Goal: Book appointment/travel/reservation

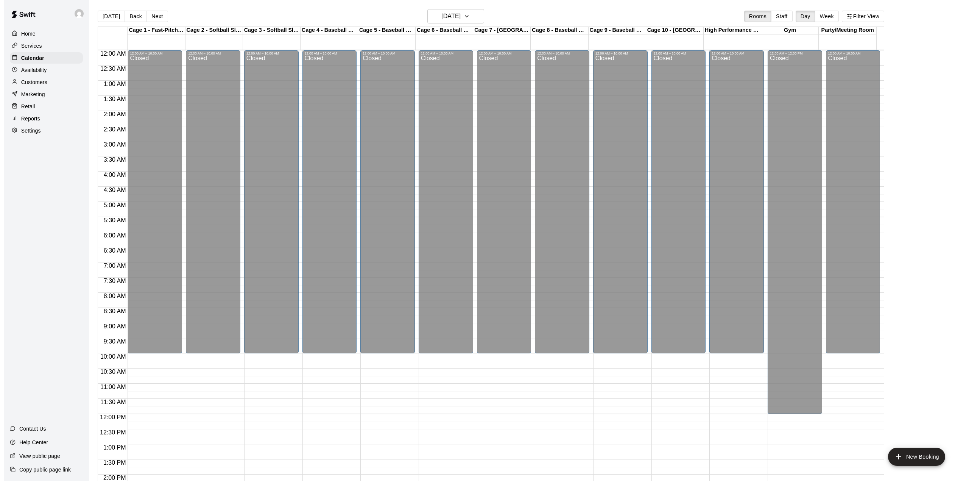
scroll to position [288, 0]
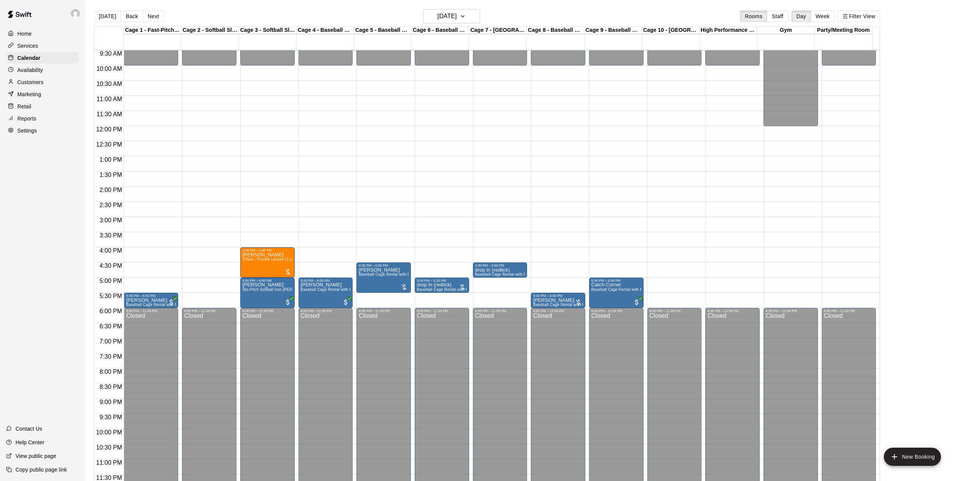
drag, startPoint x: 175, startPoint y: 143, endPoint x: 228, endPoint y: 157, distance: 54.8
click at [175, 143] on div "12:00 AM – 10:00 AM Closed 5:30 PM – 6:00 PM [PERSON_NAME] Baseball Cage Rental…" at bounding box center [151, 126] width 54 height 726
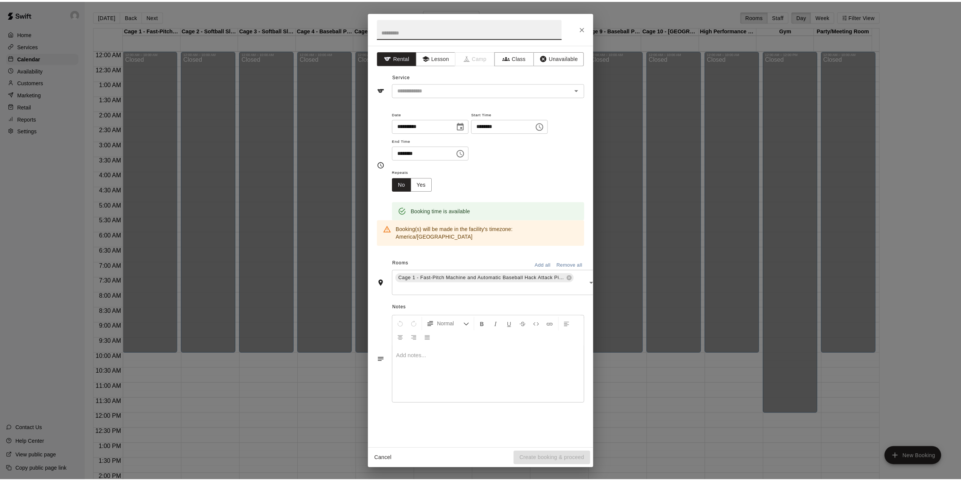
scroll to position [252, 0]
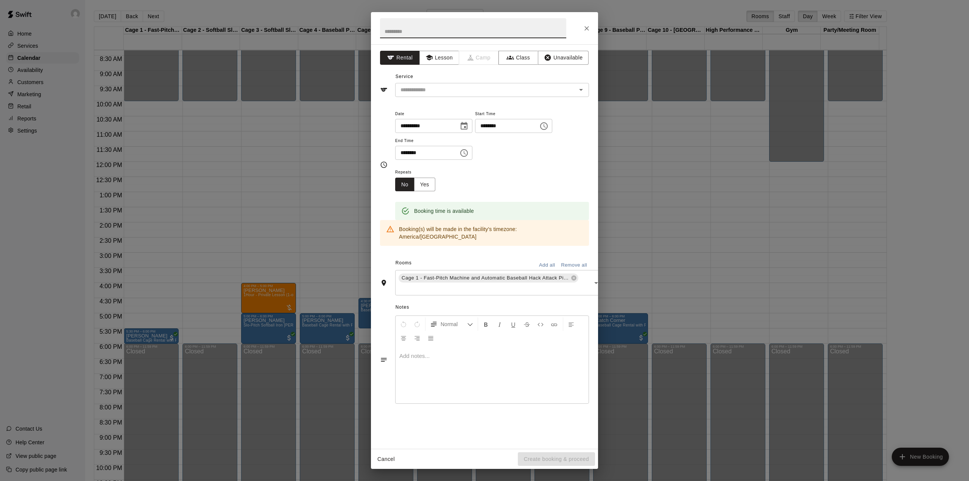
click at [586, 27] on icon "Close" at bounding box center [587, 29] width 8 height 8
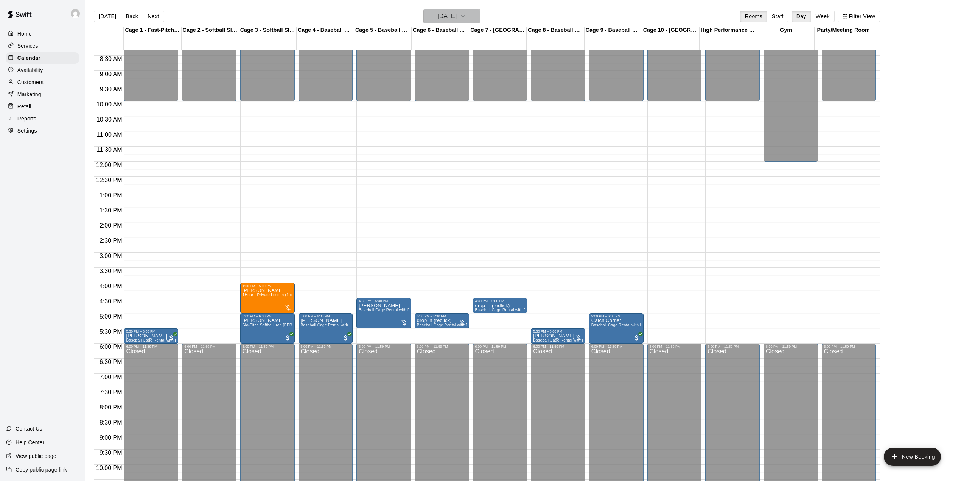
click at [466, 13] on icon "button" at bounding box center [463, 16] width 6 height 9
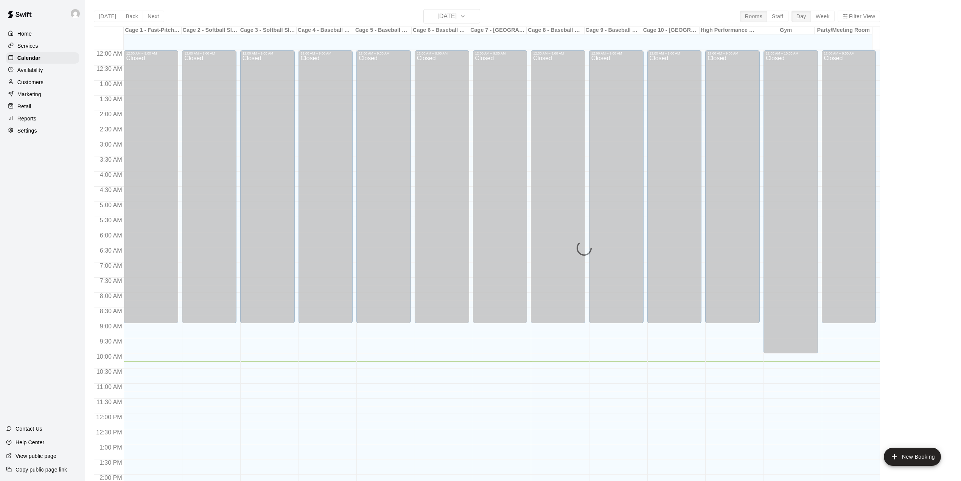
scroll to position [265, 0]
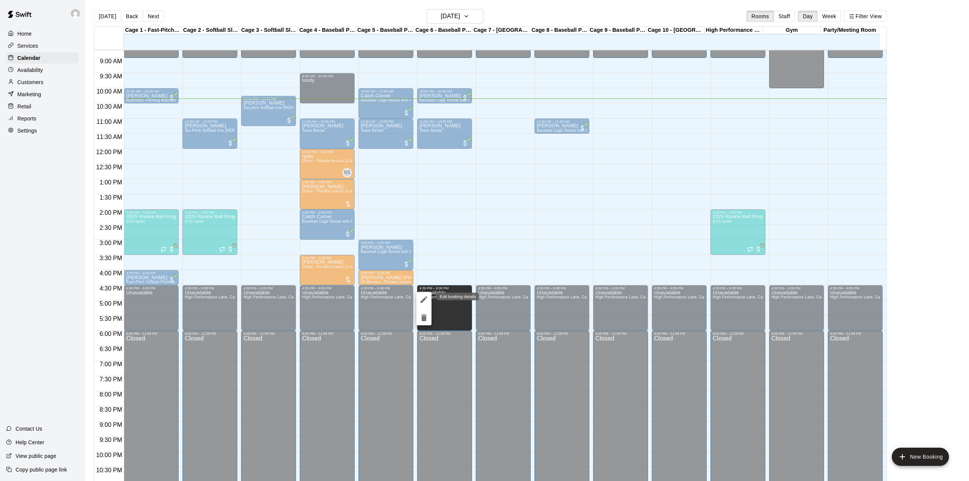
click at [423, 301] on icon "edit" at bounding box center [423, 299] width 7 height 7
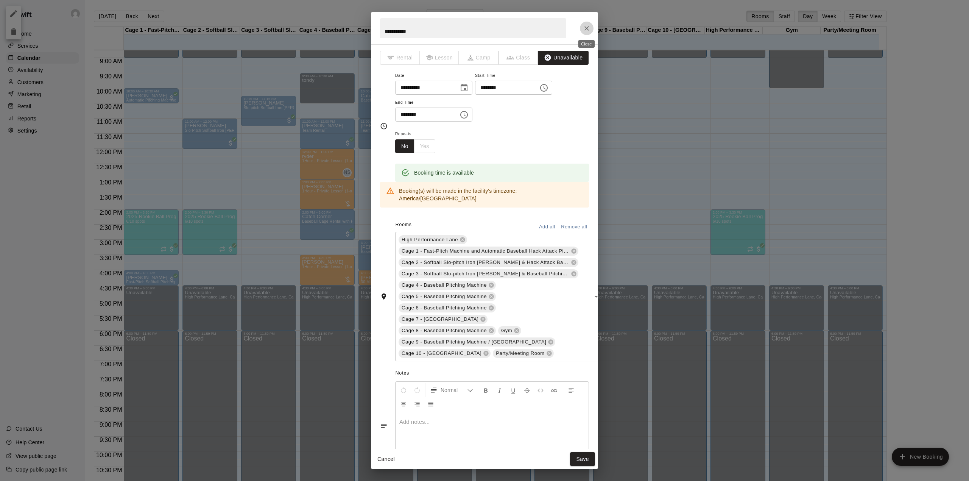
click at [592, 27] on button "Close" at bounding box center [587, 29] width 14 height 14
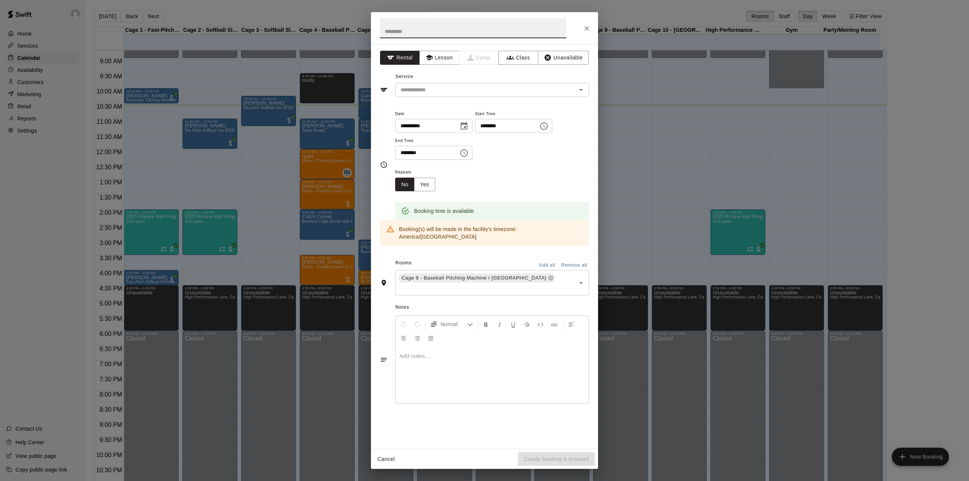
click at [620, 215] on div "**********" at bounding box center [484, 240] width 969 height 481
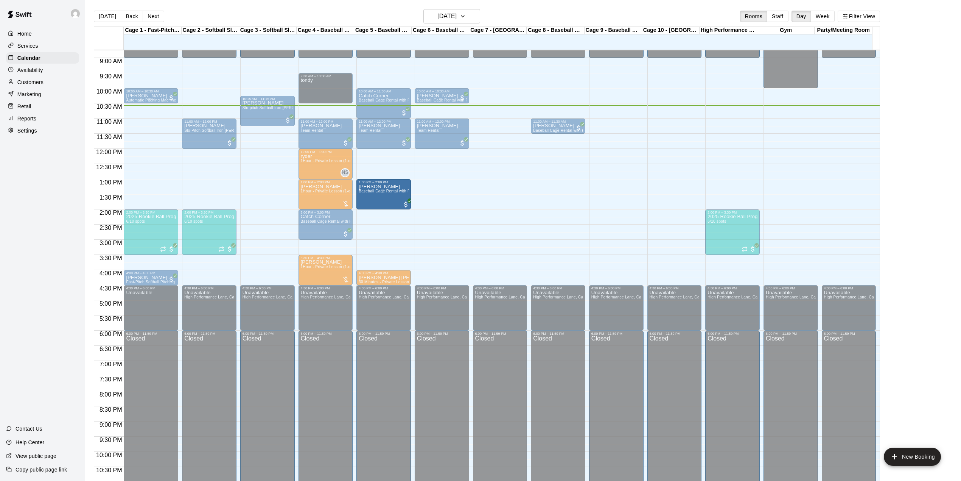
drag, startPoint x: 372, startPoint y: 252, endPoint x: 395, endPoint y: 191, distance: 64.7
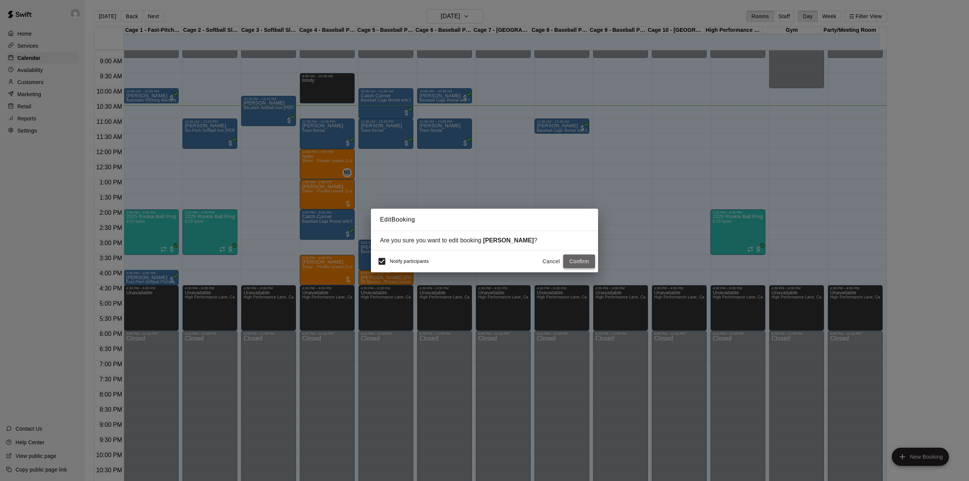
click at [575, 260] on button "Confirm" at bounding box center [579, 261] width 32 height 14
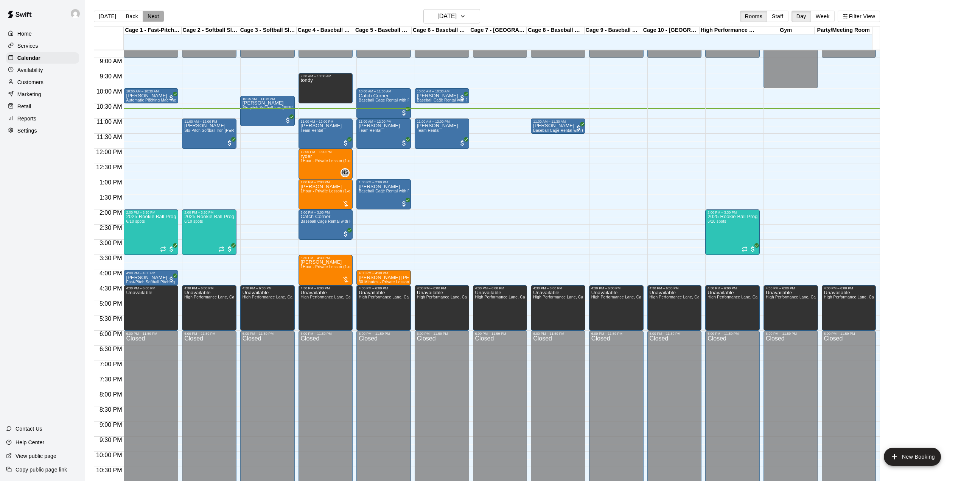
click at [153, 19] on button "Next" at bounding box center [153, 16] width 21 height 11
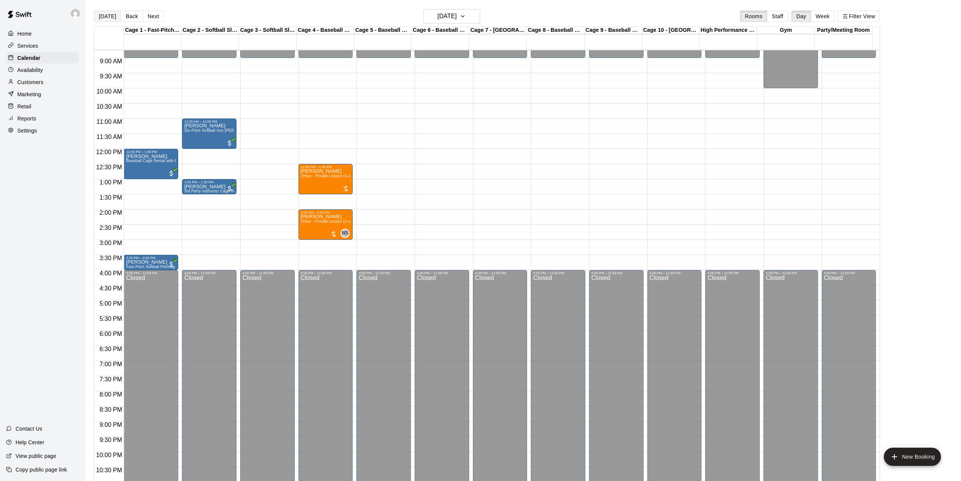
click at [103, 17] on button "[DATE]" at bounding box center [107, 16] width 27 height 11
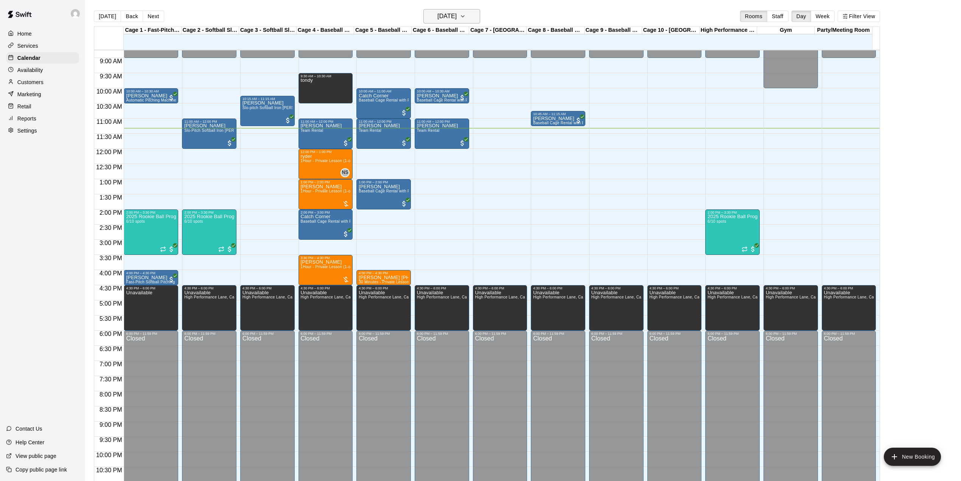
click at [456, 17] on h6 "[DATE]" at bounding box center [446, 16] width 19 height 11
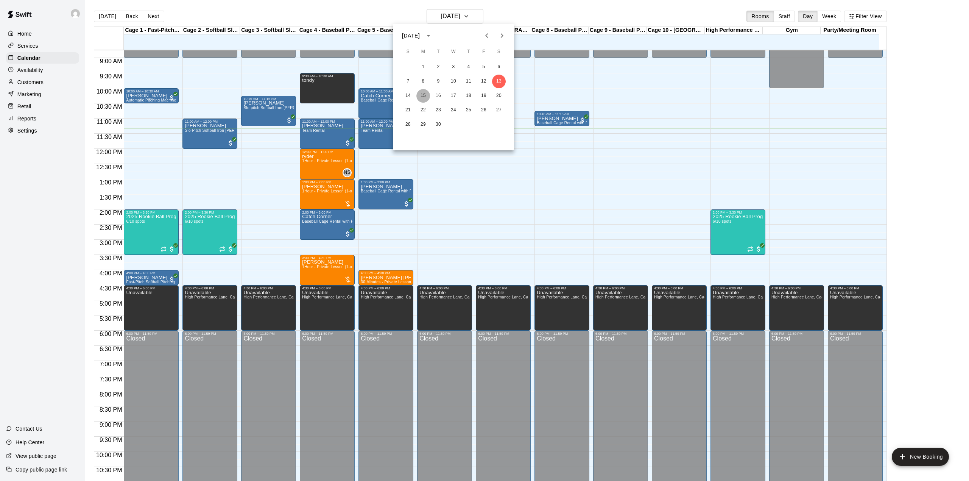
click at [420, 95] on button "15" at bounding box center [423, 96] width 14 height 14
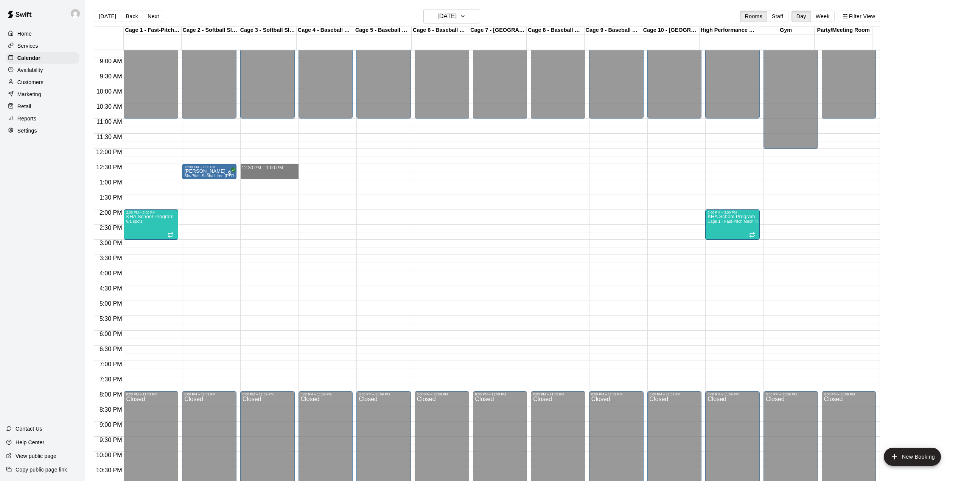
drag, startPoint x: 258, startPoint y: 169, endPoint x: 268, endPoint y: 177, distance: 13.1
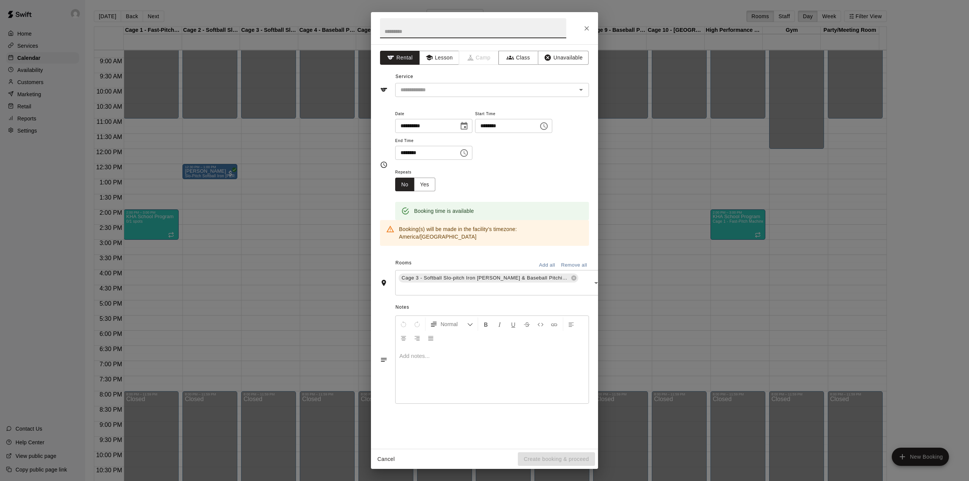
click at [429, 31] on input "text" at bounding box center [473, 28] width 186 height 20
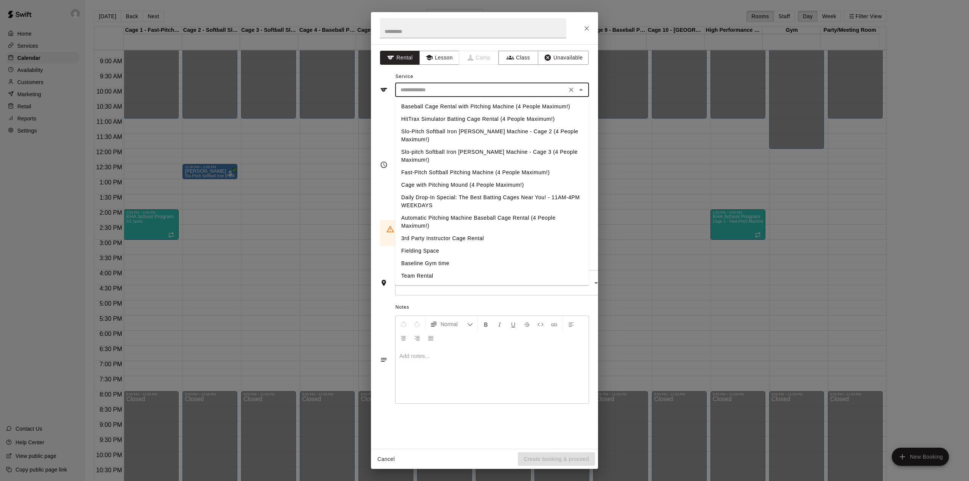
click at [445, 92] on input "text" at bounding box center [480, 89] width 167 height 9
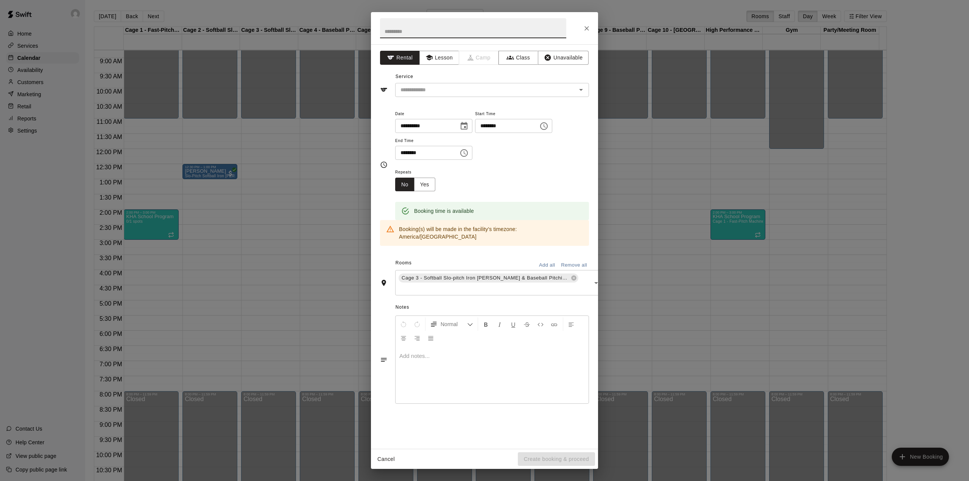
click at [423, 28] on input "text" at bounding box center [473, 28] width 186 height 20
type input "****"
click at [426, 82] on div "Service ​" at bounding box center [484, 84] width 209 height 26
click at [426, 84] on div "​" at bounding box center [492, 90] width 194 height 14
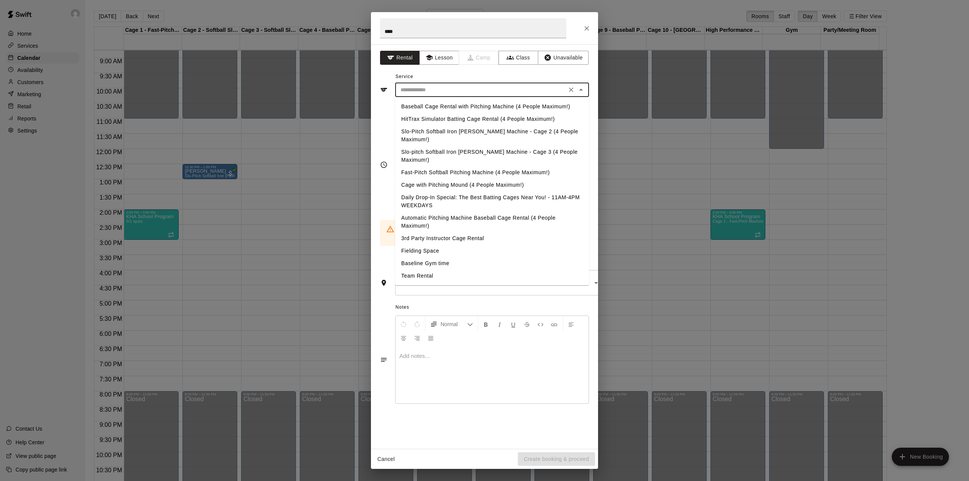
click at [444, 129] on li "Slo-Pitch Softball Iron [PERSON_NAME] Machine - Cage 2 (4 People Maximum!)" at bounding box center [492, 135] width 194 height 20
type input "**********"
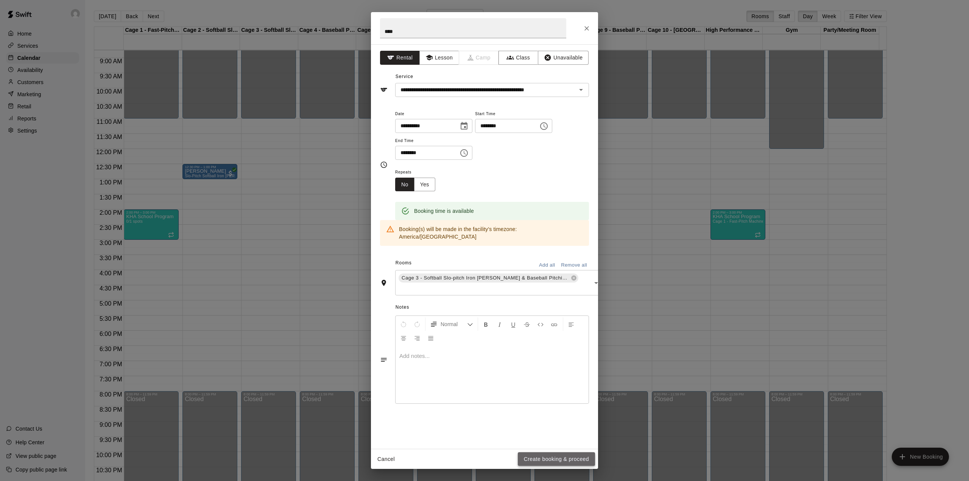
click at [555, 456] on button "Create booking & proceed" at bounding box center [556, 459] width 77 height 14
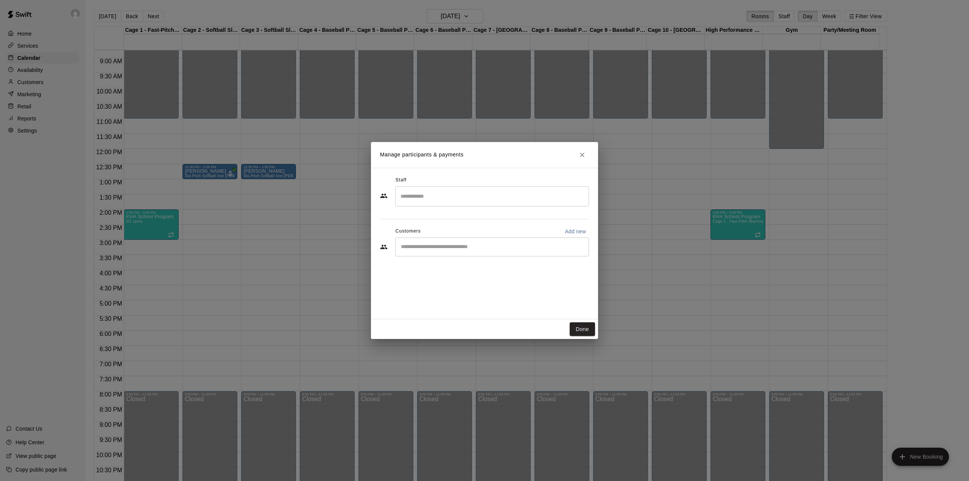
click at [420, 246] on input "Start typing to search customers..." at bounding box center [491, 247] width 187 height 8
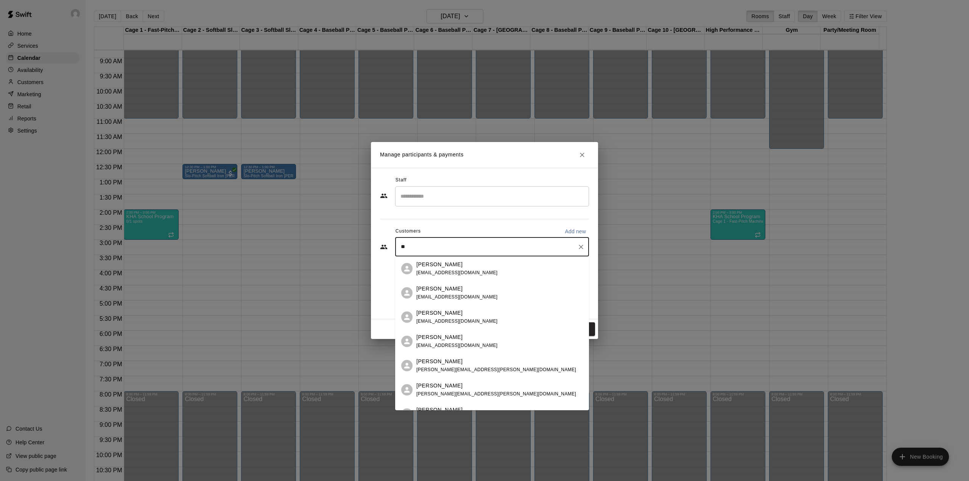
type input "*"
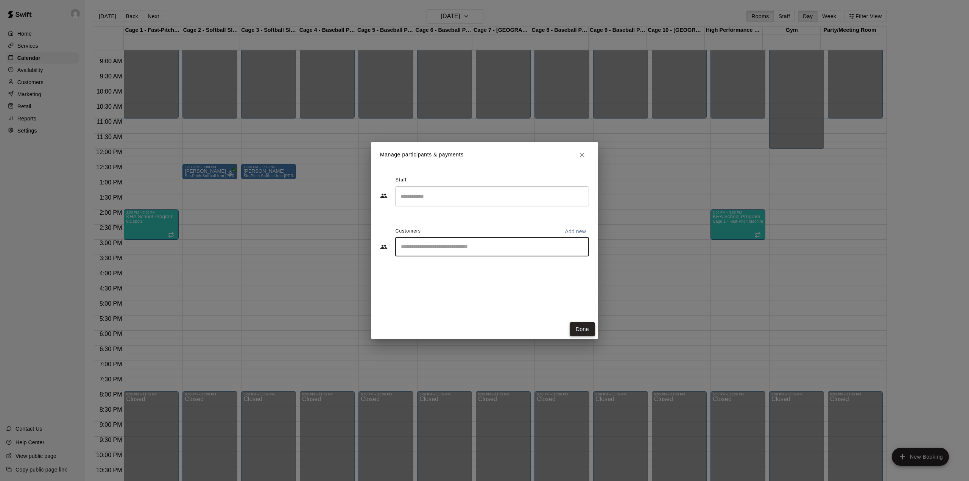
click at [588, 327] on button "Done" at bounding box center [581, 329] width 25 height 14
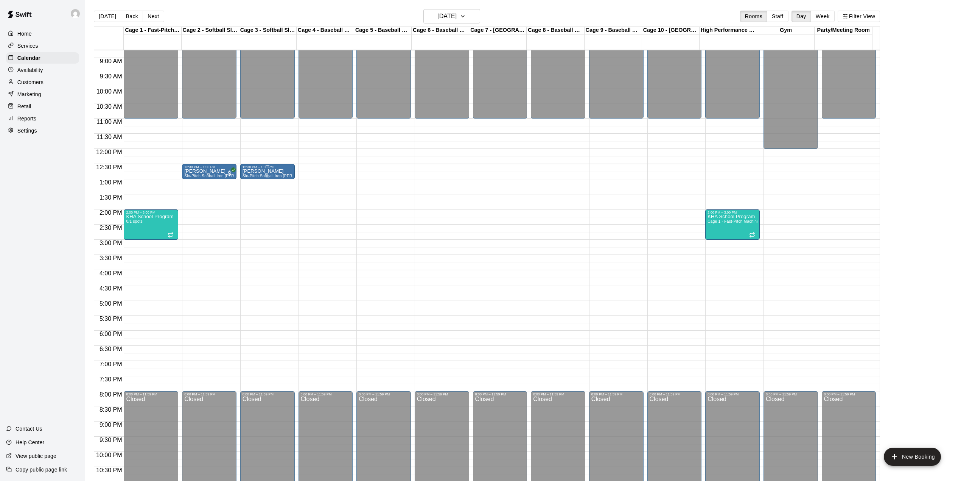
drag, startPoint x: 274, startPoint y: 171, endPoint x: 269, endPoint y: 169, distance: 6.3
click at [269, 169] on div "12:30 PM – 1:00 PM" at bounding box center [268, 167] width 50 height 4
click at [249, 176] on icon "edit" at bounding box center [249, 173] width 9 height 9
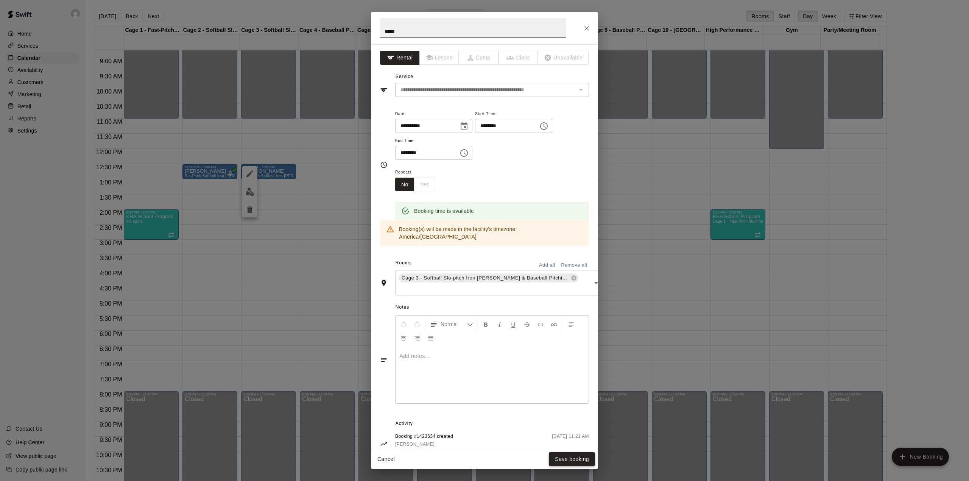
type input "****"
click at [577, 458] on button "Save booking" at bounding box center [572, 459] width 46 height 14
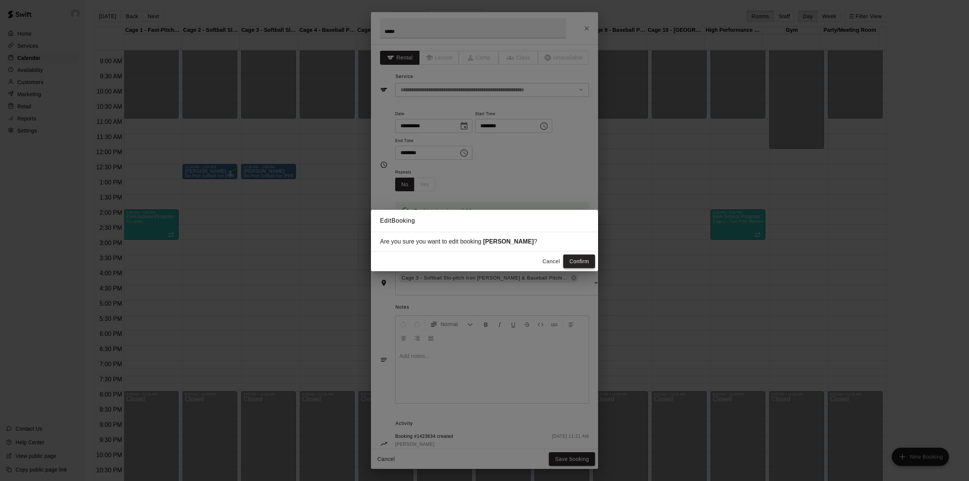
click at [586, 259] on button "Confirm" at bounding box center [579, 261] width 32 height 14
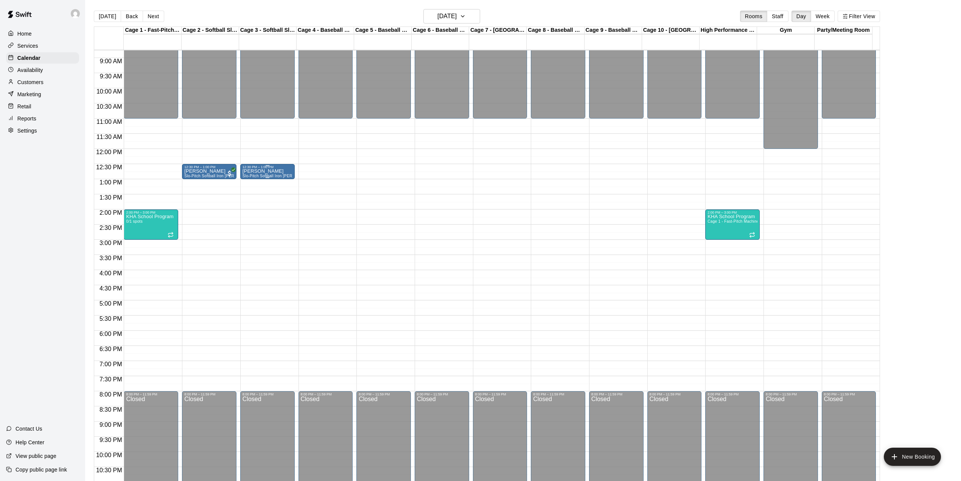
click at [256, 170] on div "John Slo-Pitch Softball Iron Mike Machine - Cage 2 (4 People Maximum!)" at bounding box center [268, 409] width 50 height 481
click at [250, 180] on icon "edit" at bounding box center [249, 178] width 9 height 9
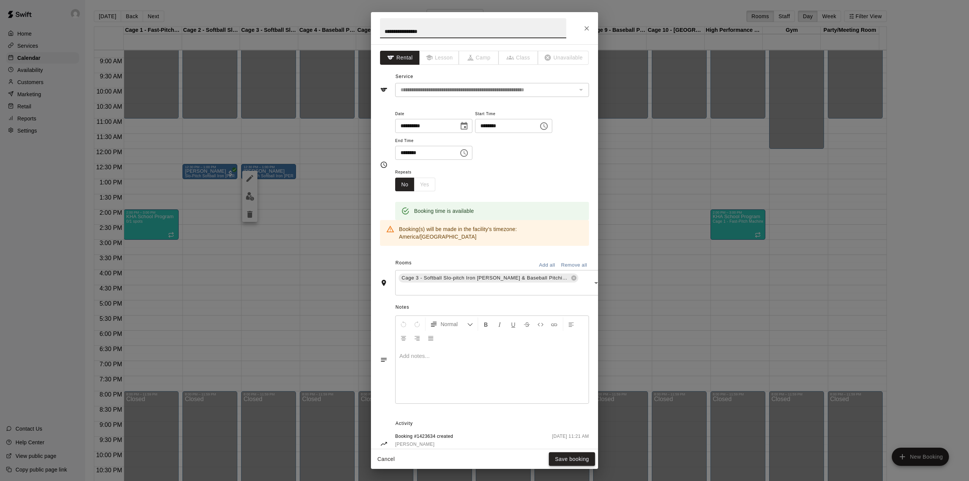
type input "**********"
click at [574, 457] on button "Save booking" at bounding box center [572, 459] width 46 height 14
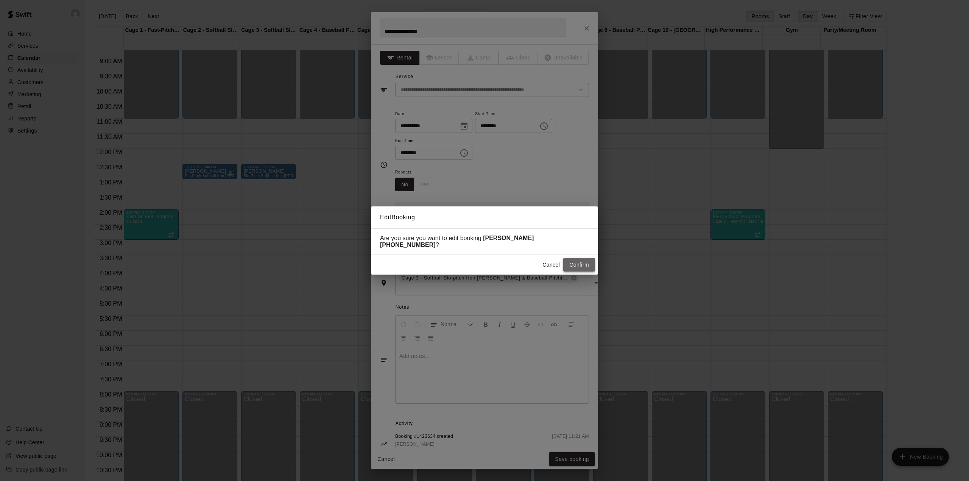
click at [592, 258] on button "Confirm" at bounding box center [579, 265] width 32 height 14
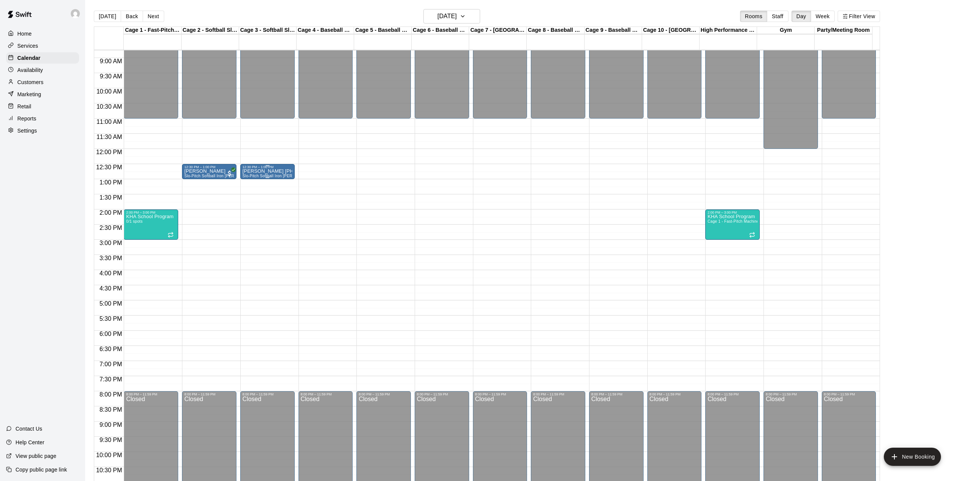
click at [273, 167] on div "12:30 PM – 1:00 PM" at bounding box center [268, 167] width 50 height 4
click at [250, 194] on img "edit" at bounding box center [250, 191] width 9 height 9
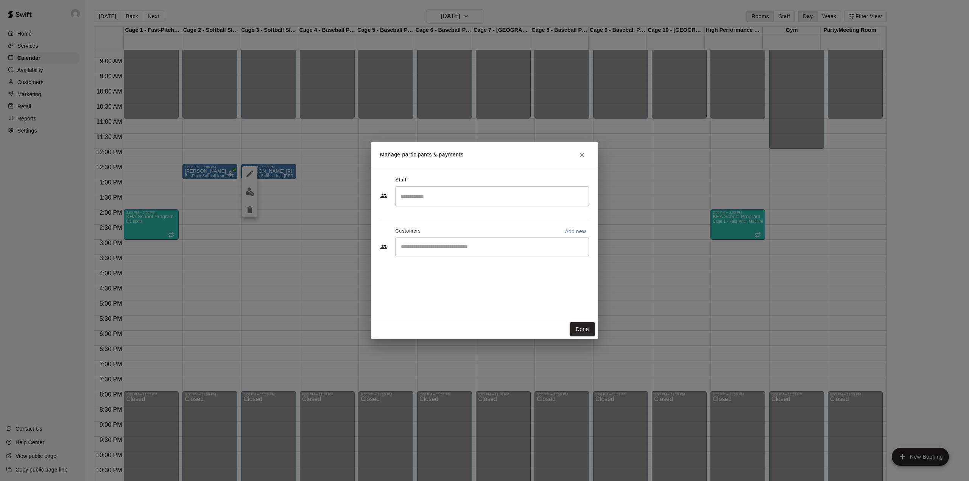
drag, startPoint x: 574, startPoint y: 155, endPoint x: 581, endPoint y: 155, distance: 7.2
click at [574, 155] on h2 "Manage participants & payments" at bounding box center [484, 155] width 227 height 26
click at [581, 155] on icon "Close" at bounding box center [582, 154] width 5 height 5
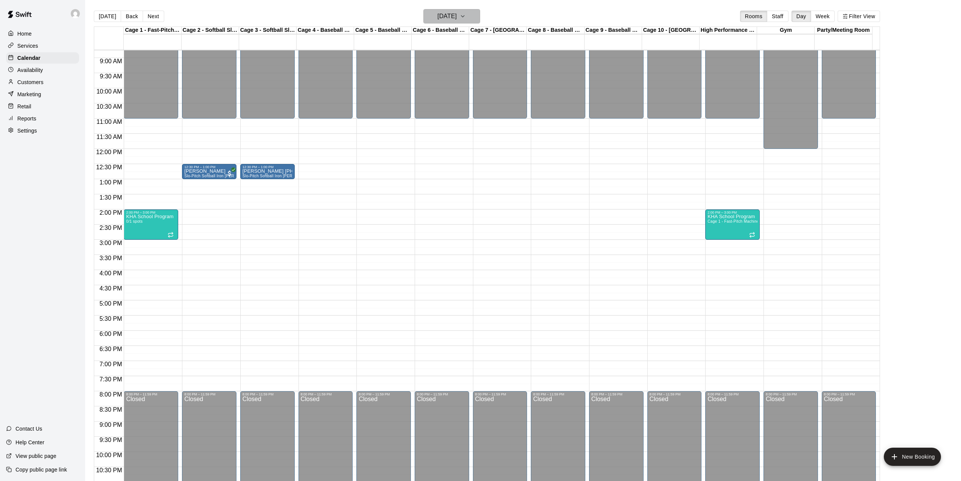
click at [437, 14] on h6 "Monday Sep 15" at bounding box center [446, 16] width 19 height 11
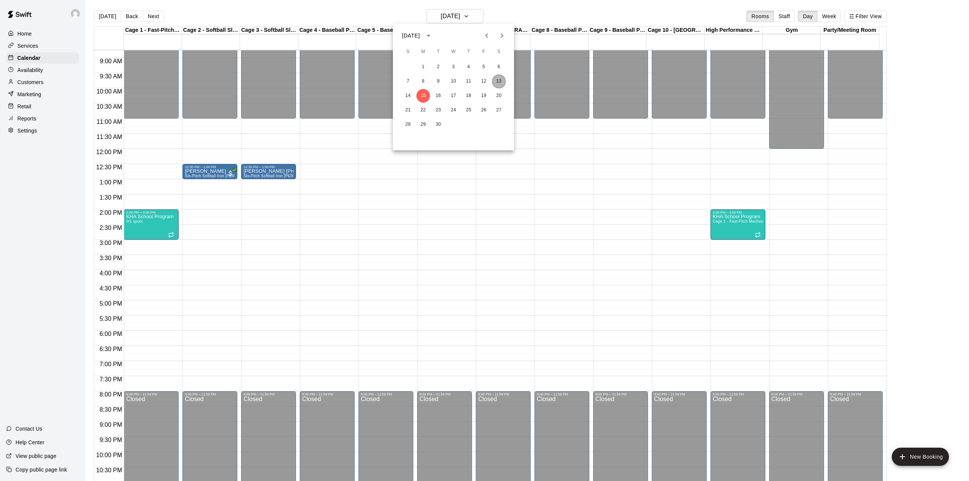
click at [497, 79] on button "13" at bounding box center [499, 82] width 14 height 14
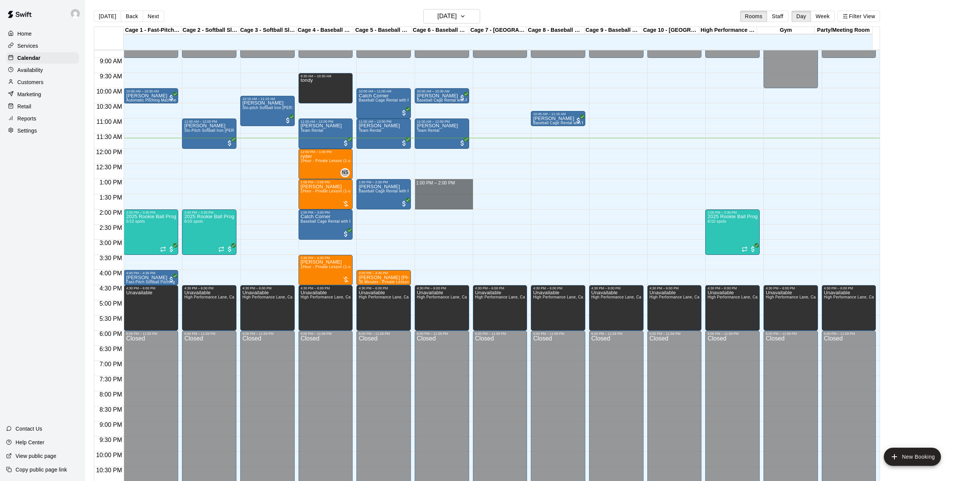
drag, startPoint x: 417, startPoint y: 187, endPoint x: 427, endPoint y: 210, distance: 25.2
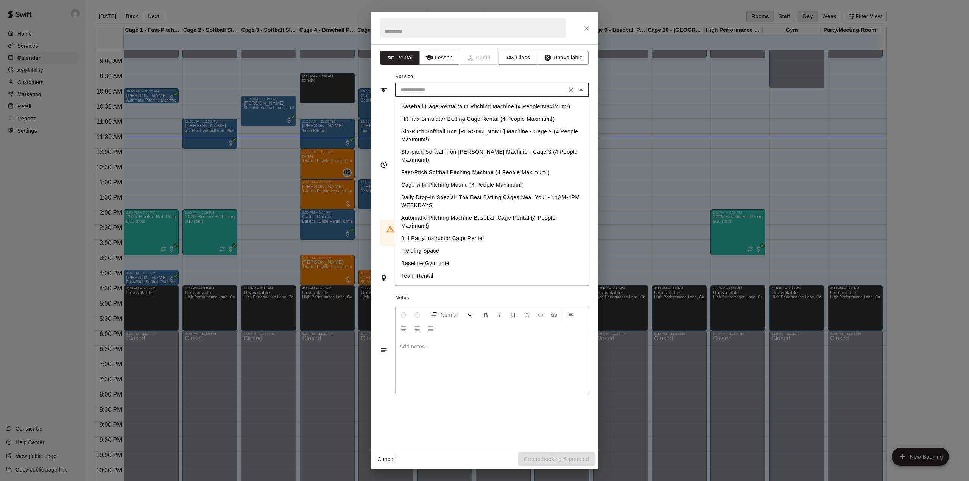
click at [421, 91] on input "text" at bounding box center [480, 89] width 167 height 9
click at [442, 106] on li "Baseball Cage Rental with Pitching Machine (4 People Maximum!)" at bounding box center [492, 106] width 194 height 12
type input "**********"
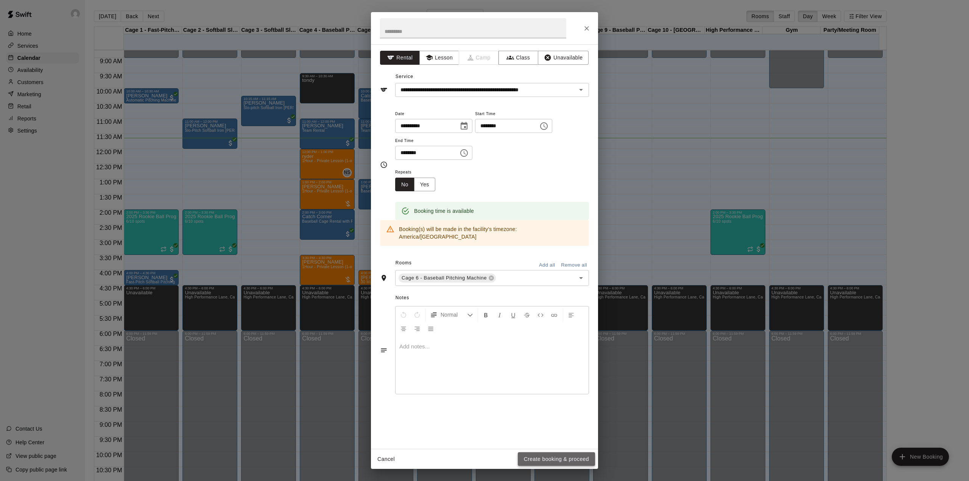
click at [572, 452] on button "Create booking & proceed" at bounding box center [556, 459] width 77 height 14
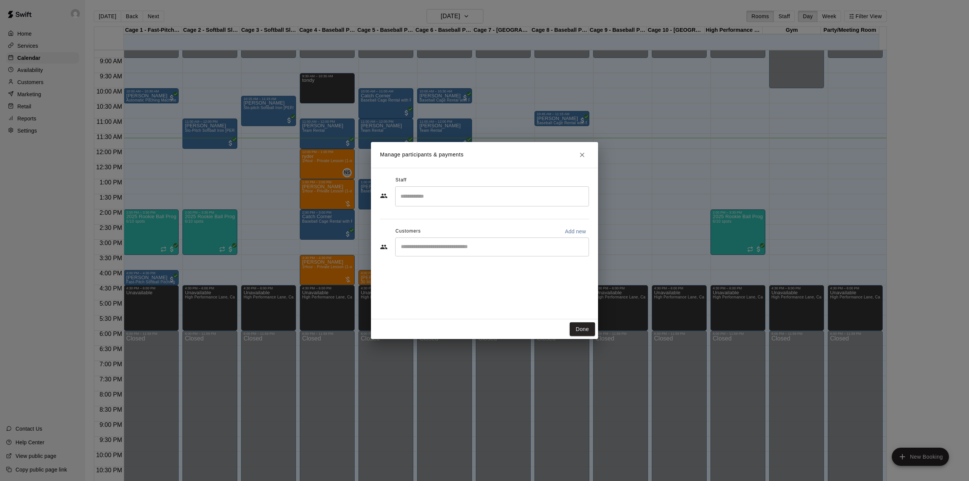
click at [438, 246] on input "Start typing to search customers..." at bounding box center [491, 247] width 187 height 8
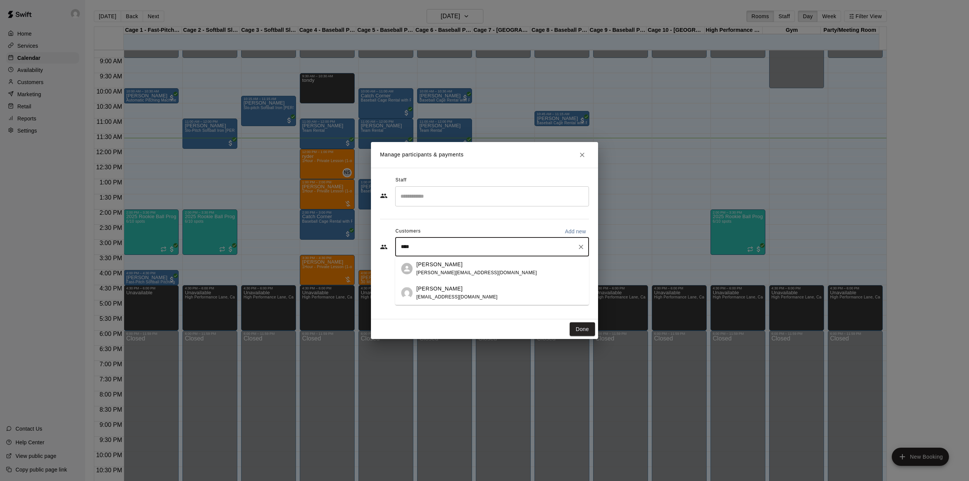
type input "*****"
click at [445, 297] on span "janismn@gmail.com" at bounding box center [456, 296] width 81 height 5
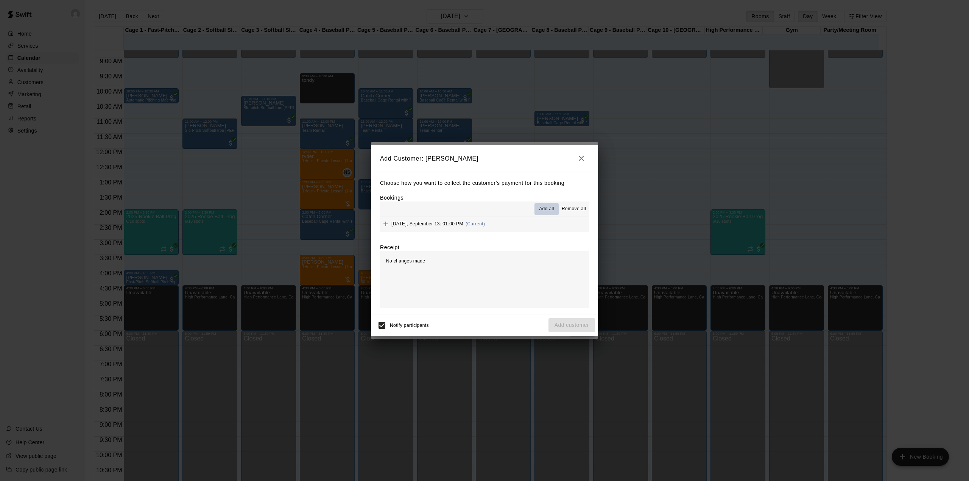
click at [542, 208] on span "Add all" at bounding box center [546, 209] width 15 height 8
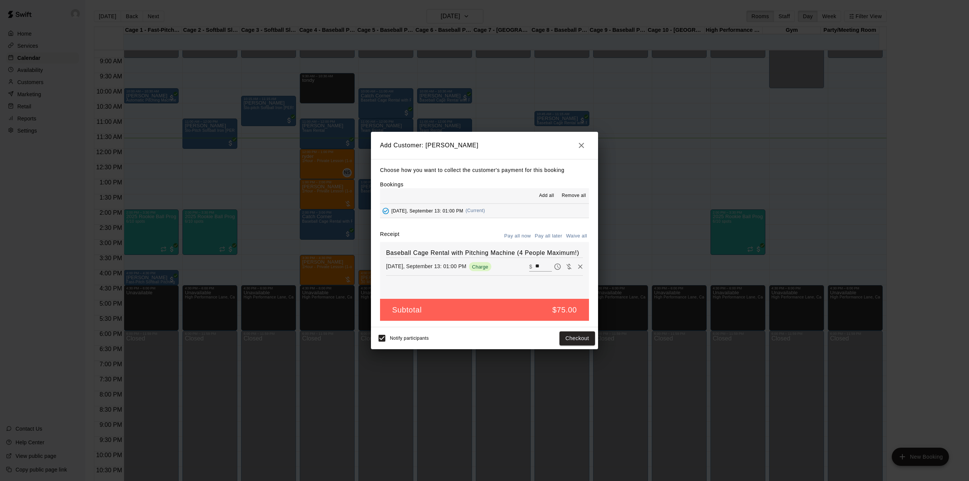
click at [554, 235] on button "Pay all later" at bounding box center [548, 236] width 31 height 12
click at [560, 336] on button "Add customer" at bounding box center [571, 338] width 47 height 14
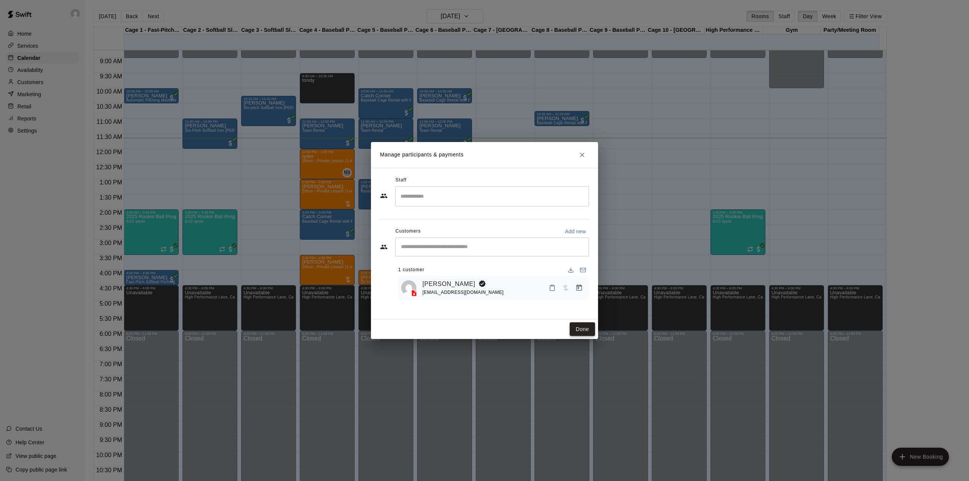
click at [593, 328] on button "Done" at bounding box center [581, 329] width 25 height 14
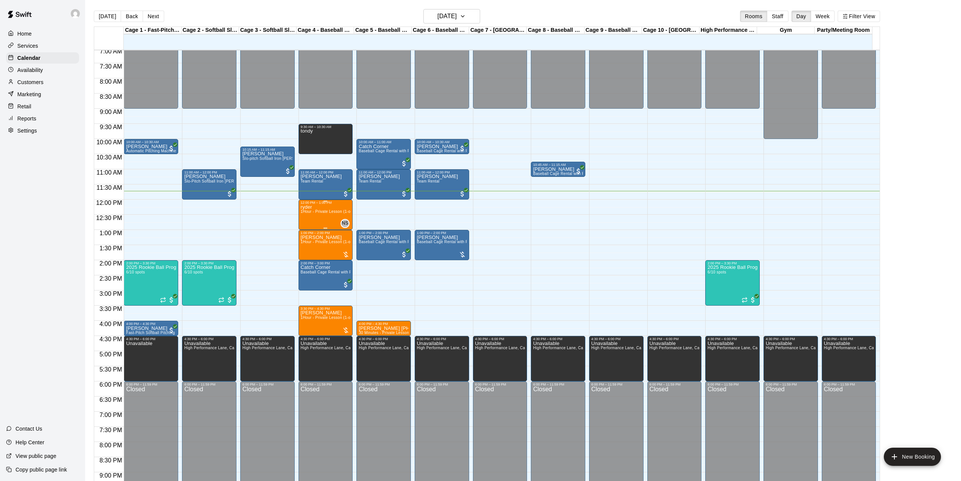
scroll to position [164, 0]
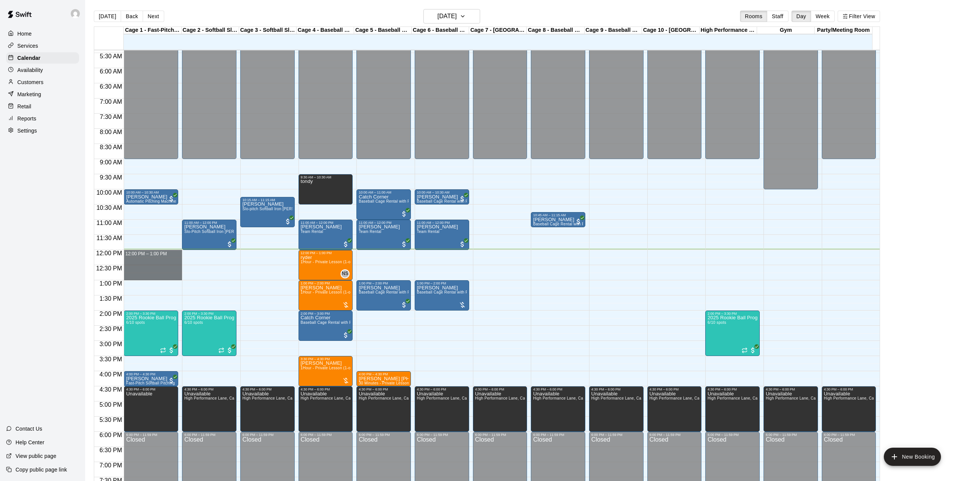
drag, startPoint x: 156, startPoint y: 253, endPoint x: 151, endPoint y: 275, distance: 22.5
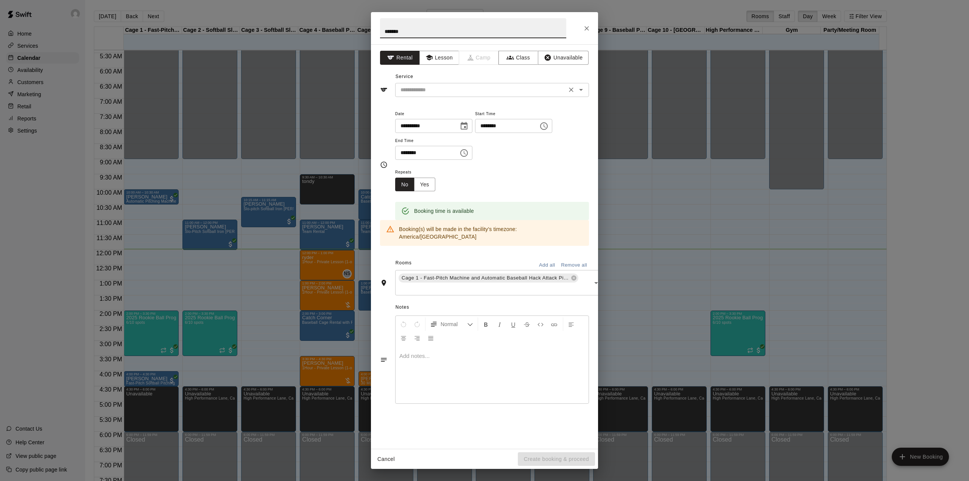
type input "*******"
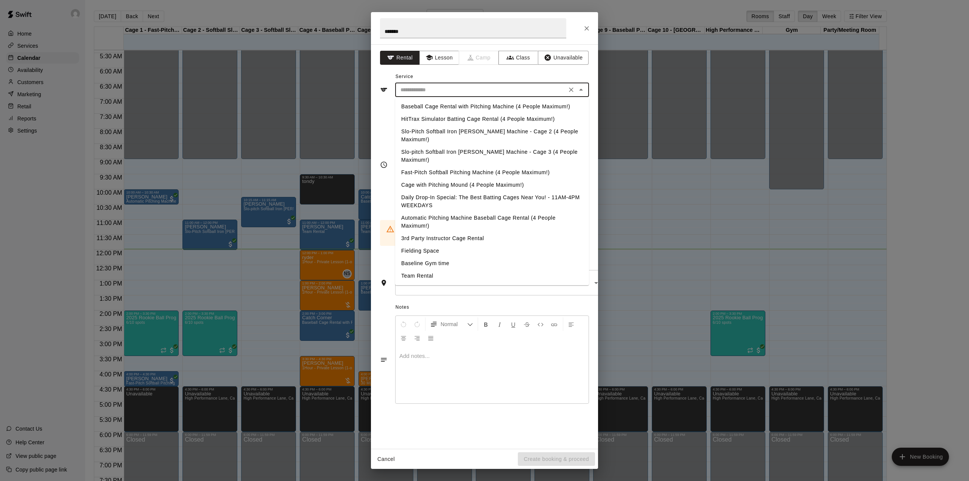
click at [479, 85] on input "text" at bounding box center [480, 89] width 167 height 9
drag, startPoint x: 460, startPoint y: 104, endPoint x: 467, endPoint y: 114, distance: 11.8
click at [460, 105] on li "Baseball Cage Rental with Pitching Machine (4 People Maximum!)" at bounding box center [492, 106] width 194 height 12
type input "**********"
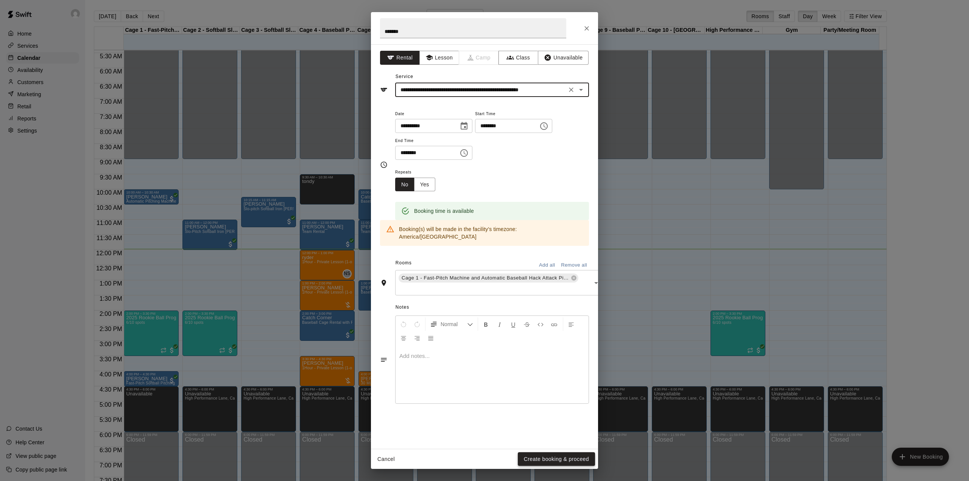
click at [561, 456] on button "Create booking & proceed" at bounding box center [556, 459] width 77 height 14
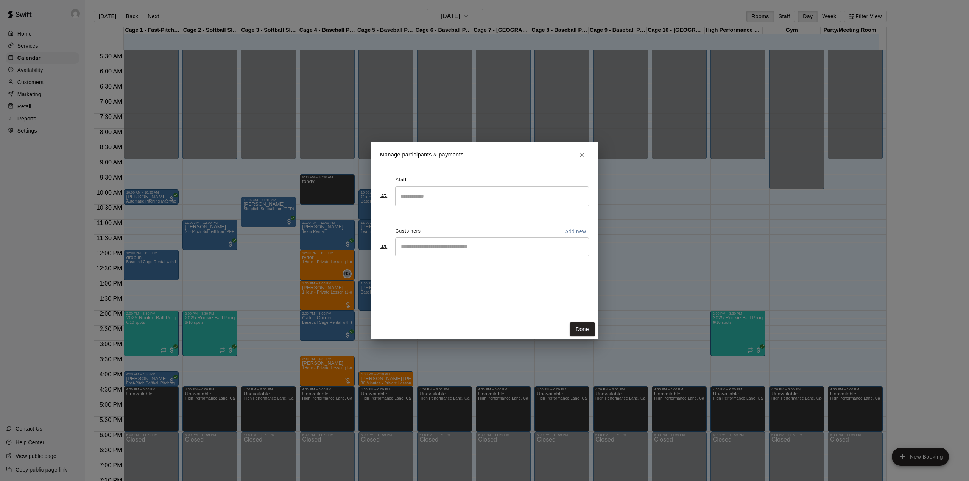
click at [585, 156] on icon "Close" at bounding box center [582, 155] width 8 height 8
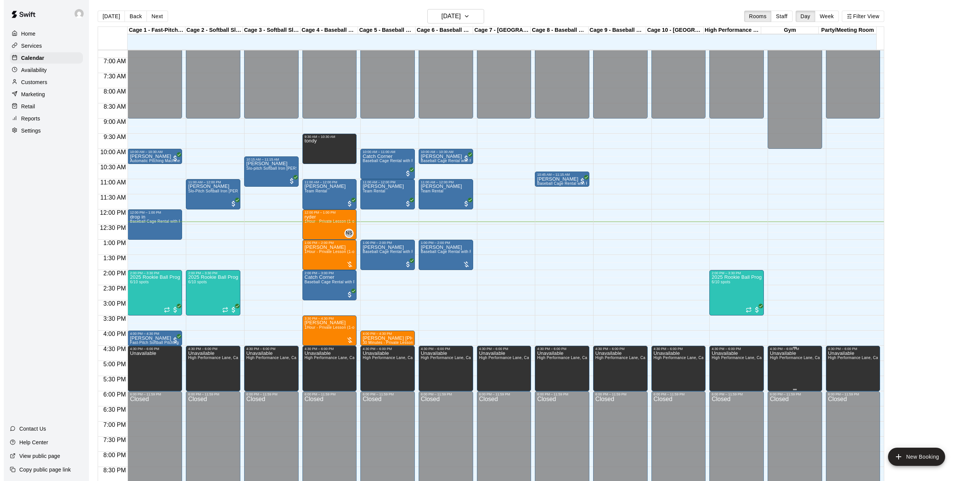
scroll to position [214, 0]
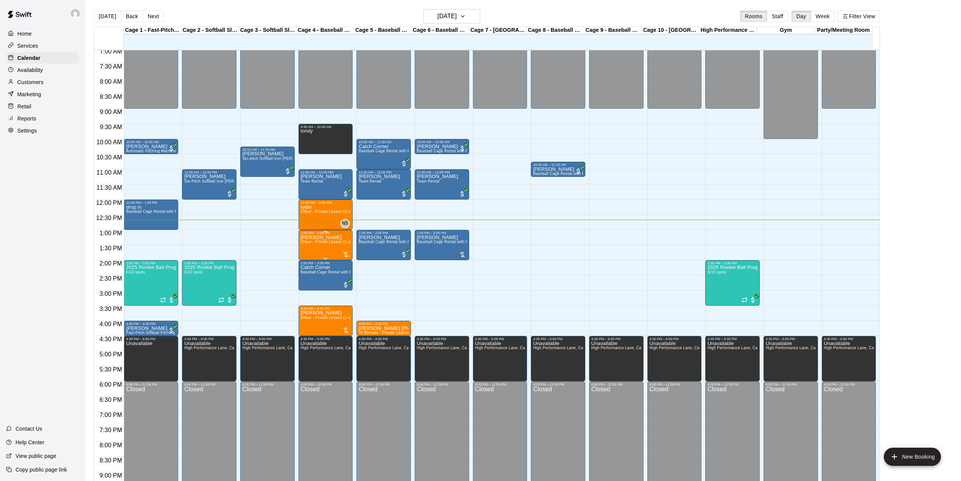
click at [327, 239] on div "Elishka Pek 1Hour - Private Lesson (1-on-1)" at bounding box center [326, 475] width 50 height 481
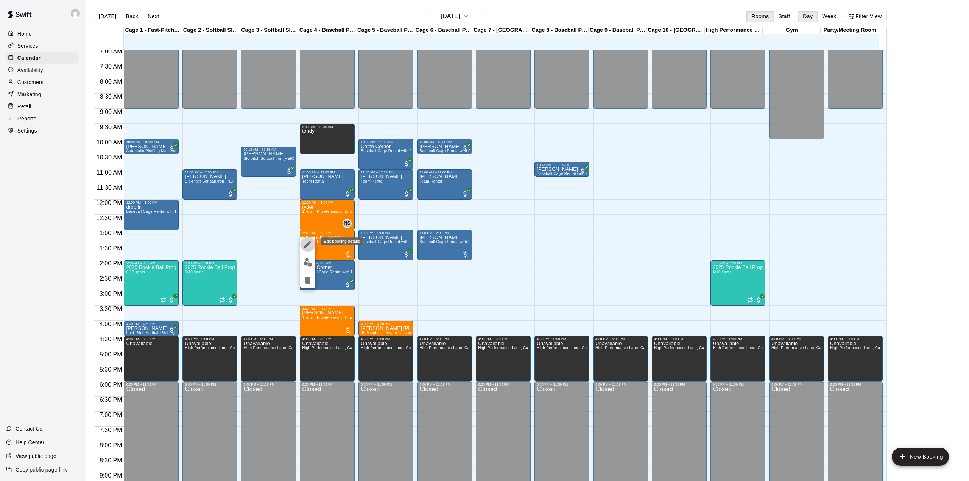
click at [306, 244] on icon "edit" at bounding box center [307, 244] width 7 height 7
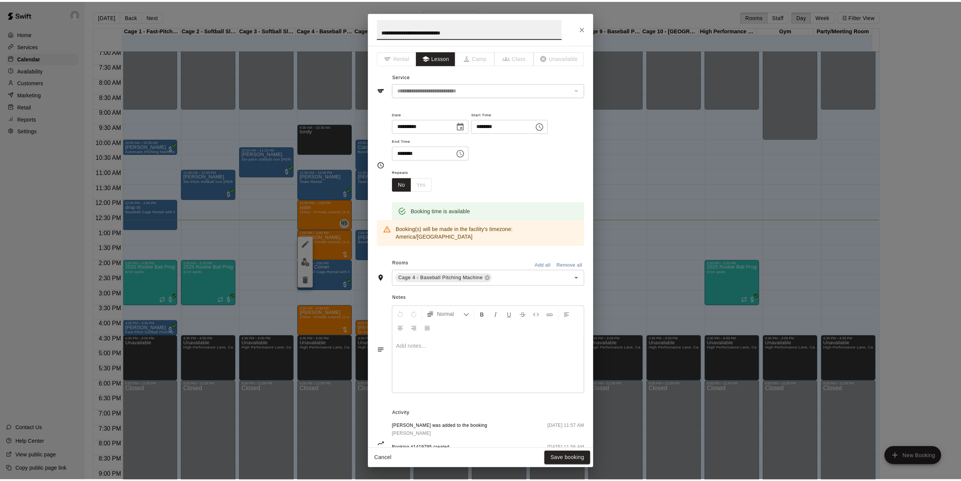
scroll to position [25, 0]
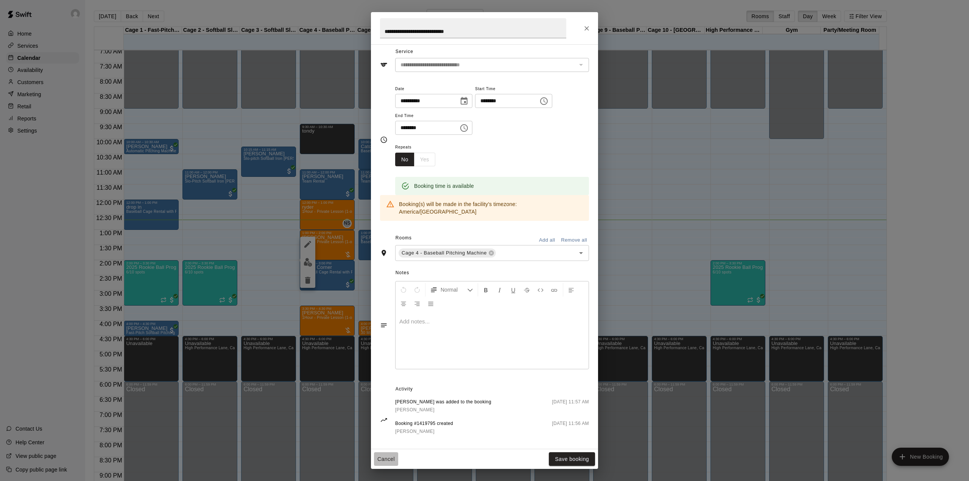
click at [384, 453] on button "Cancel" at bounding box center [386, 459] width 24 height 14
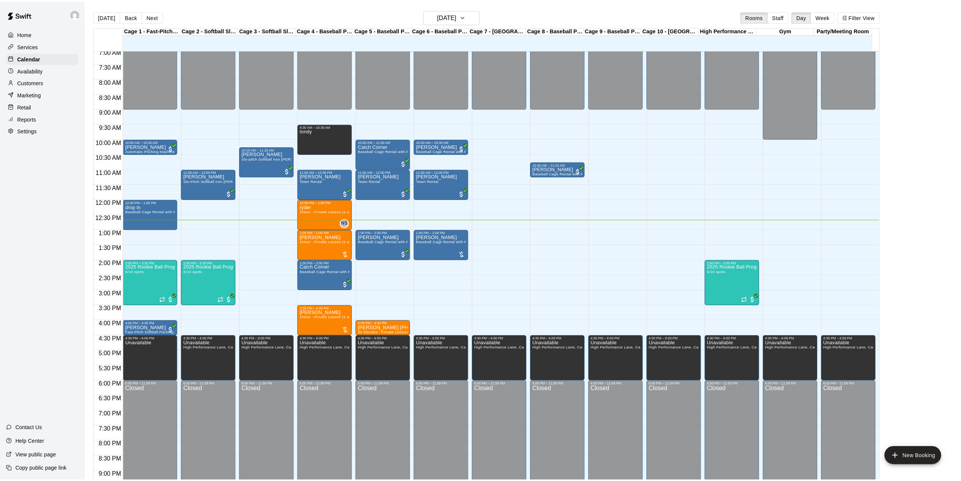
scroll to position [0, 0]
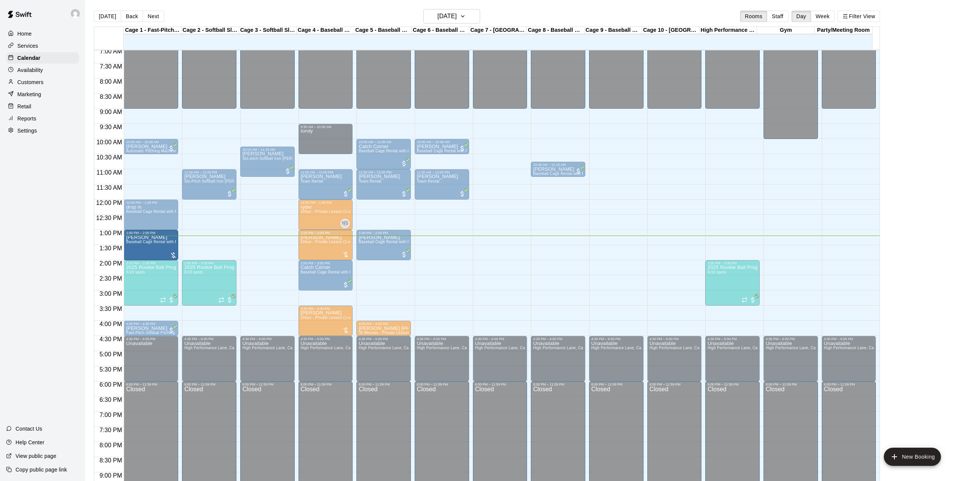
drag, startPoint x: 446, startPoint y: 235, endPoint x: 151, endPoint y: 241, distance: 295.2
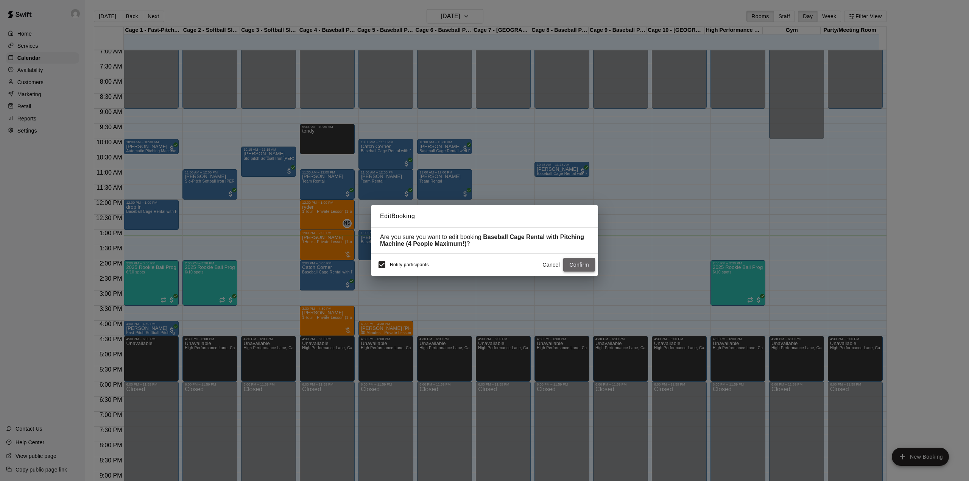
click at [582, 266] on button "Confirm" at bounding box center [579, 265] width 32 height 14
